Goal: Information Seeking & Learning: Learn about a topic

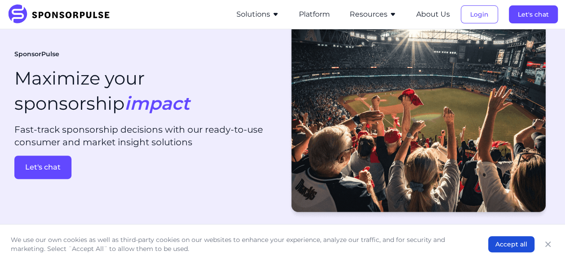
scroll to position [90, 0]
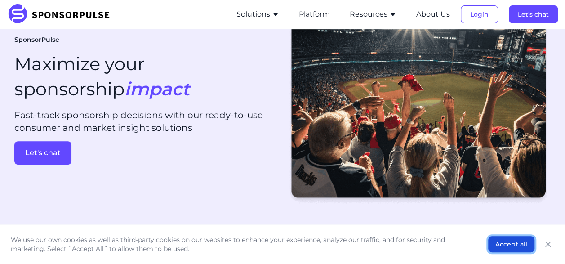
click at [498, 237] on button "Accept all" at bounding box center [512, 244] width 46 height 16
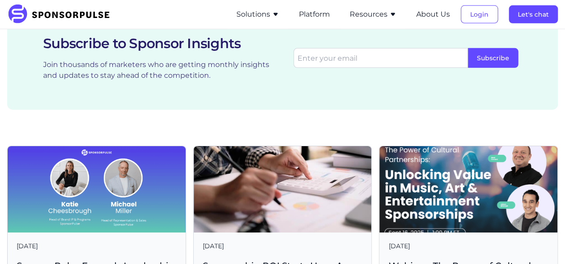
scroll to position [1395, 0]
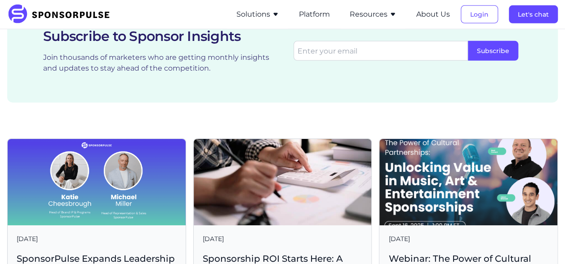
click at [447, 166] on img at bounding box center [469, 182] width 178 height 86
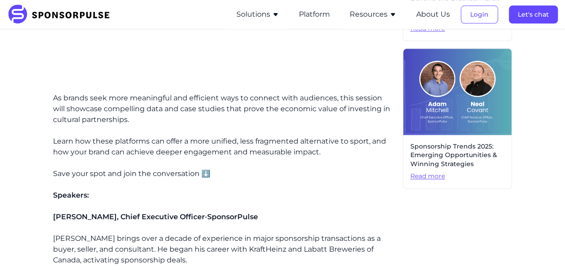
scroll to position [540, 0]
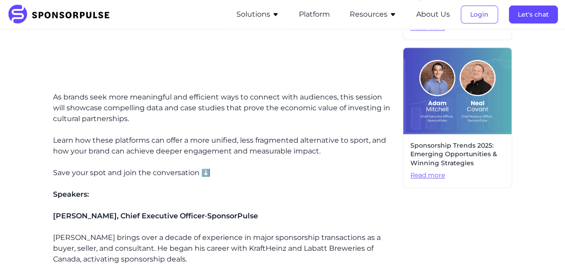
click at [431, 174] on span "Read more" at bounding box center [458, 175] width 94 height 9
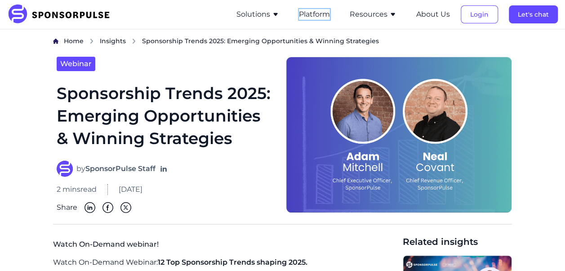
click at [310, 17] on button "Platform" at bounding box center [314, 14] width 31 height 11
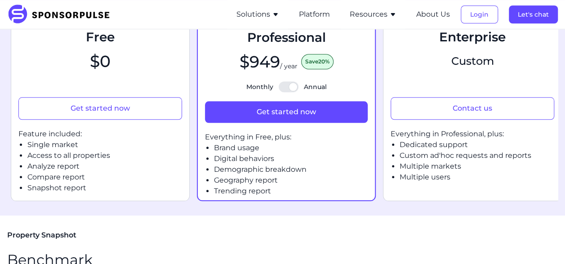
scroll to position [405, 0]
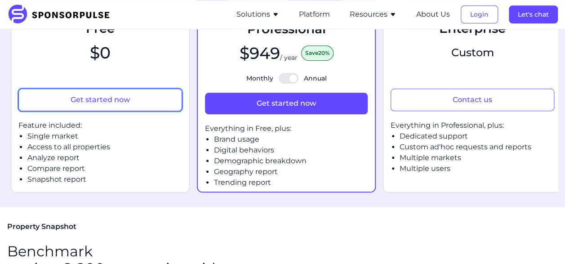
click at [102, 110] on button "Get started now" at bounding box center [100, 100] width 164 height 22
